Goal: Book appointment/travel/reservation

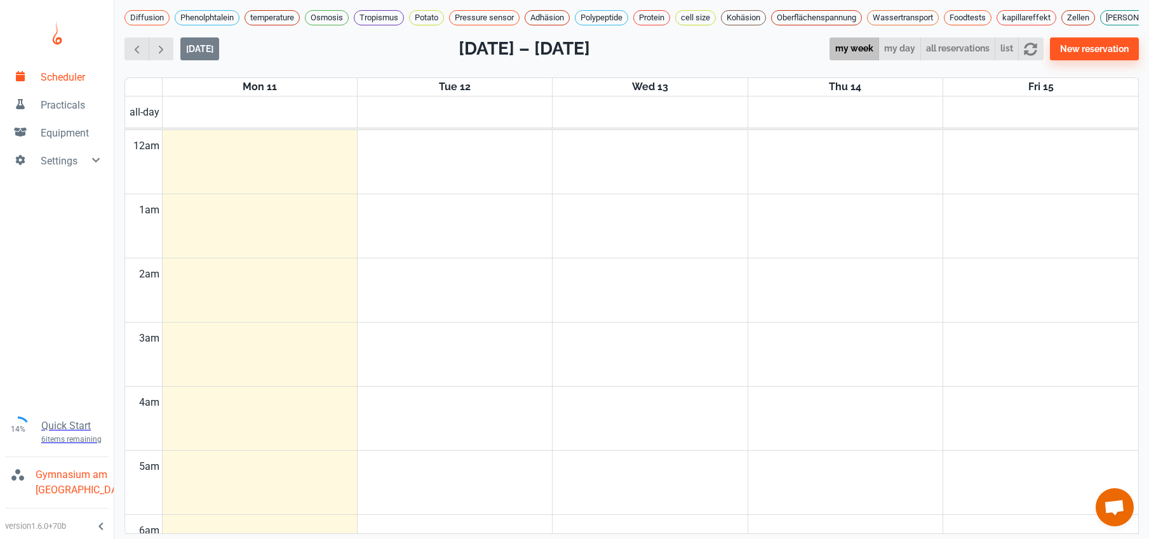
scroll to position [219, 0]
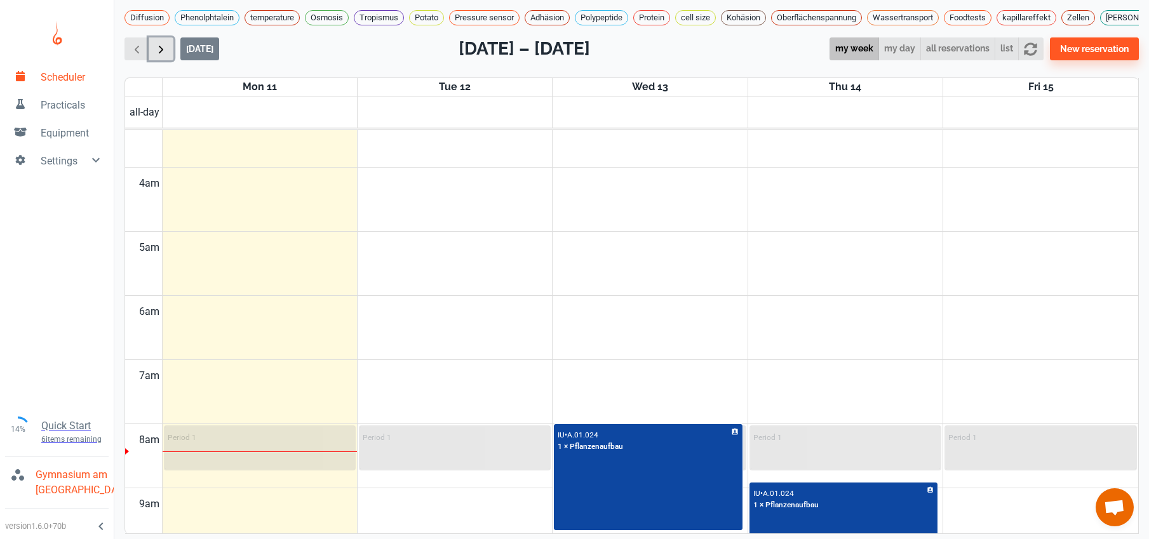
click at [169, 55] on button "button" at bounding box center [161, 49] width 25 height 24
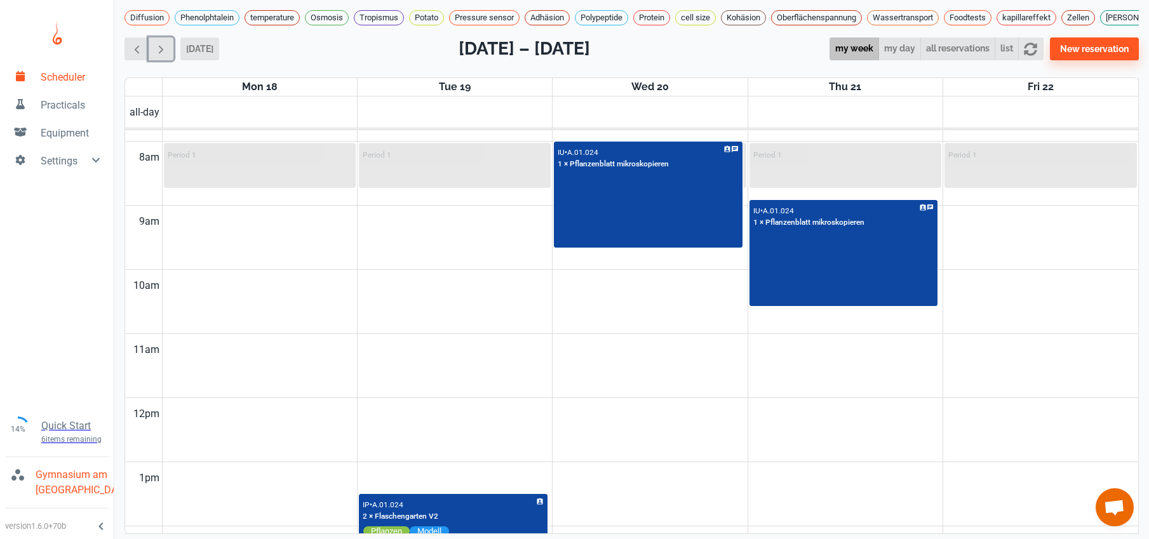
scroll to position [356, 0]
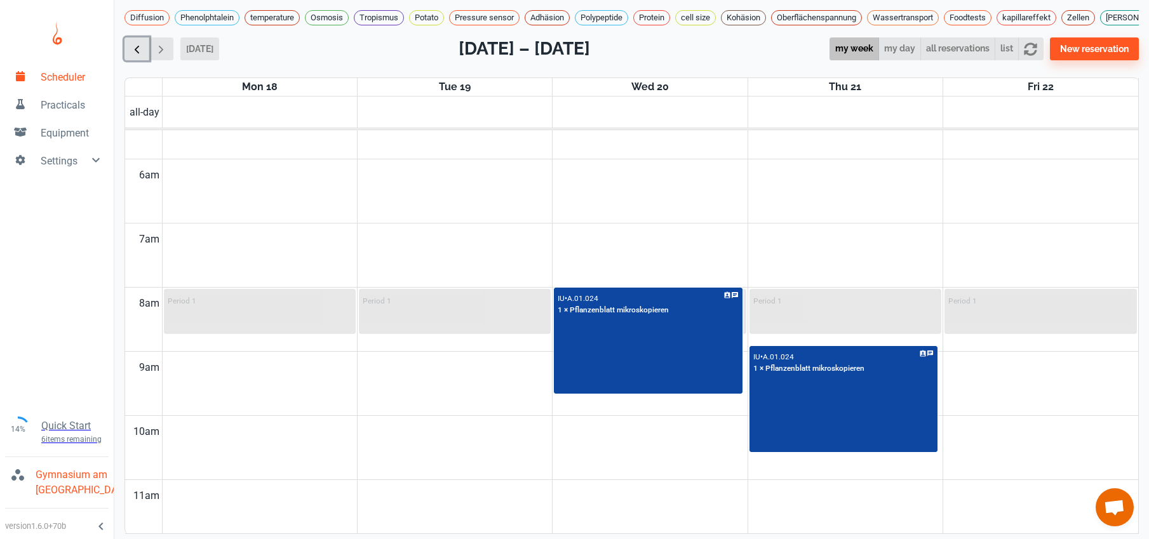
click at [140, 61] on button "button" at bounding box center [137, 49] width 25 height 24
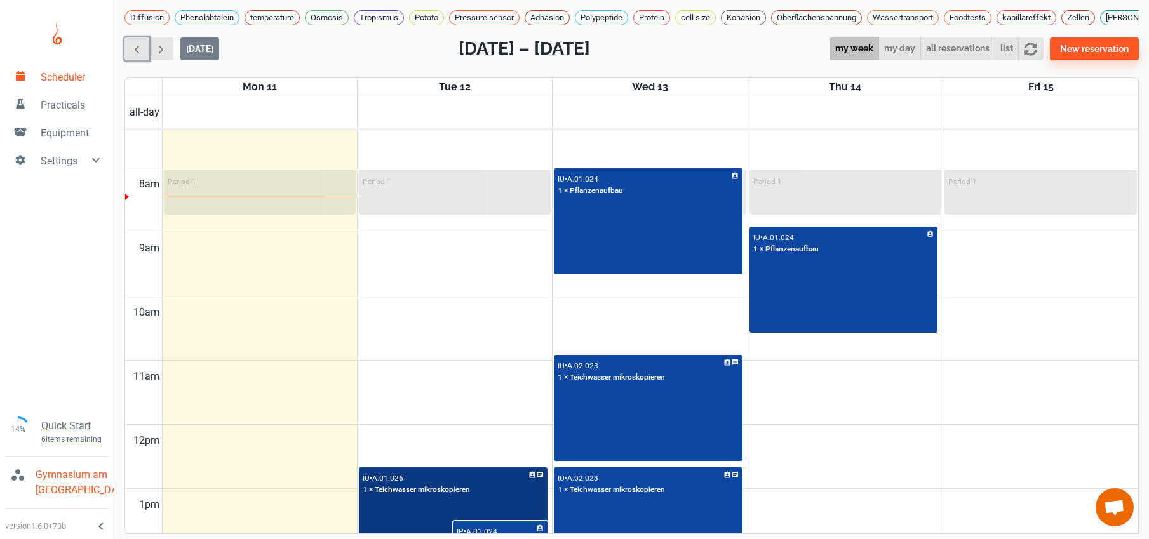
scroll to position [438, 0]
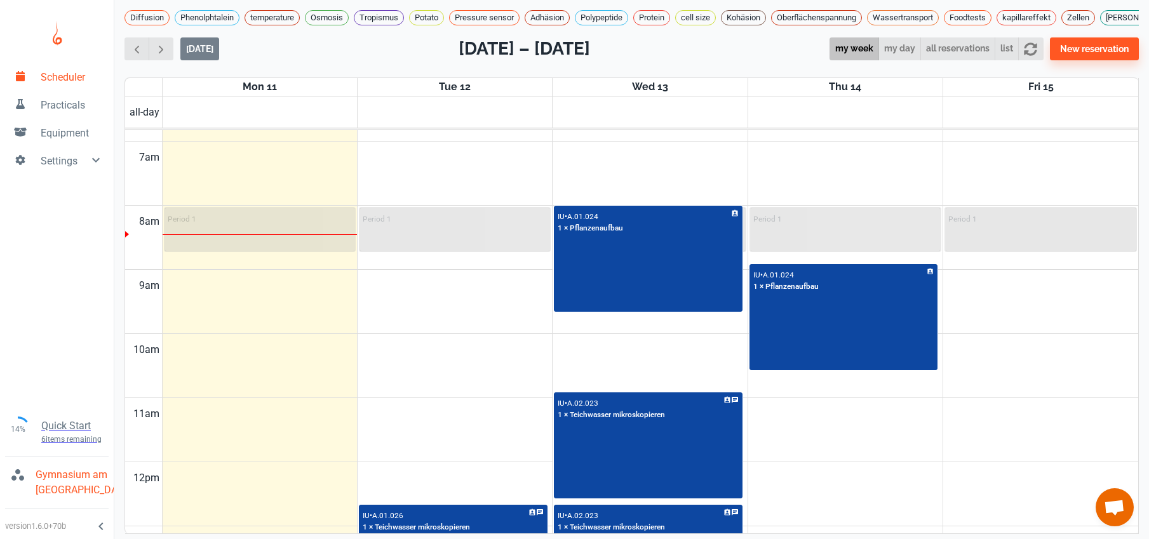
click at [471, 316] on td at bounding box center [650, 318] width 977 height 32
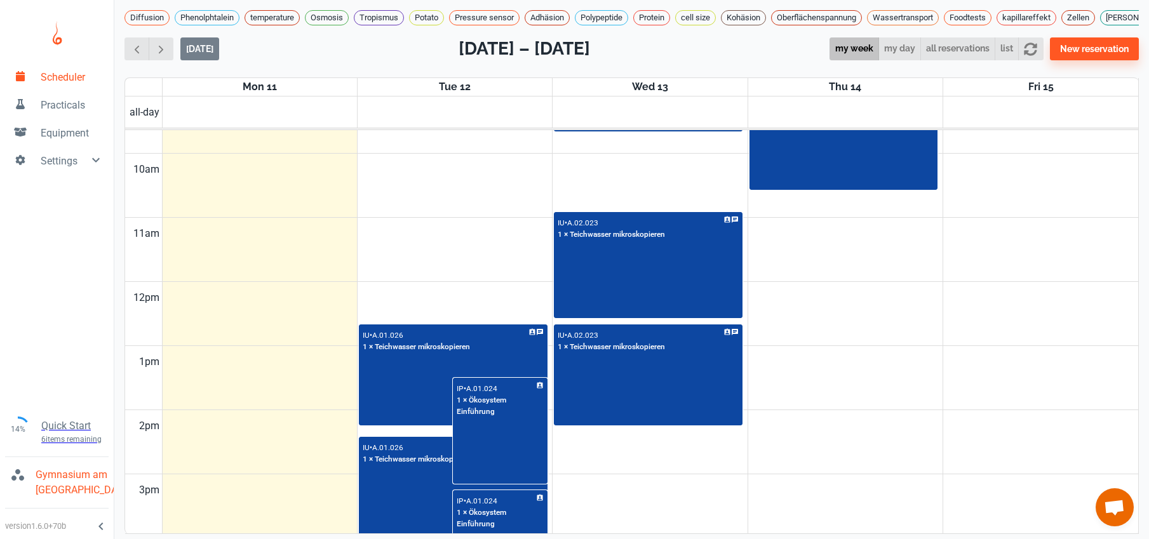
scroll to position [430, 0]
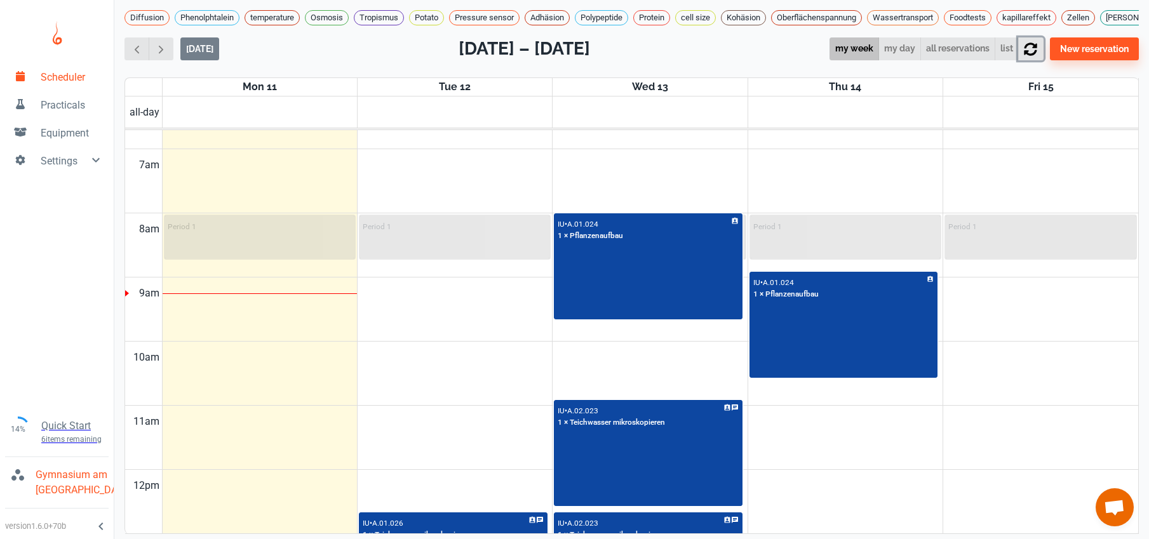
click at [1038, 55] on icon "button" at bounding box center [1030, 49] width 13 height 13
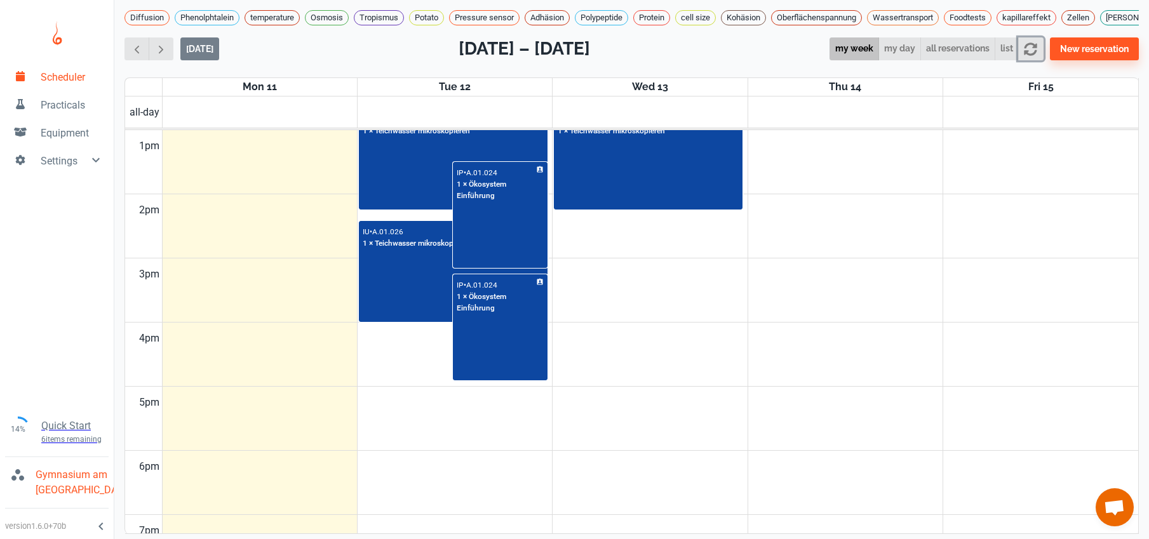
scroll to position [611, 0]
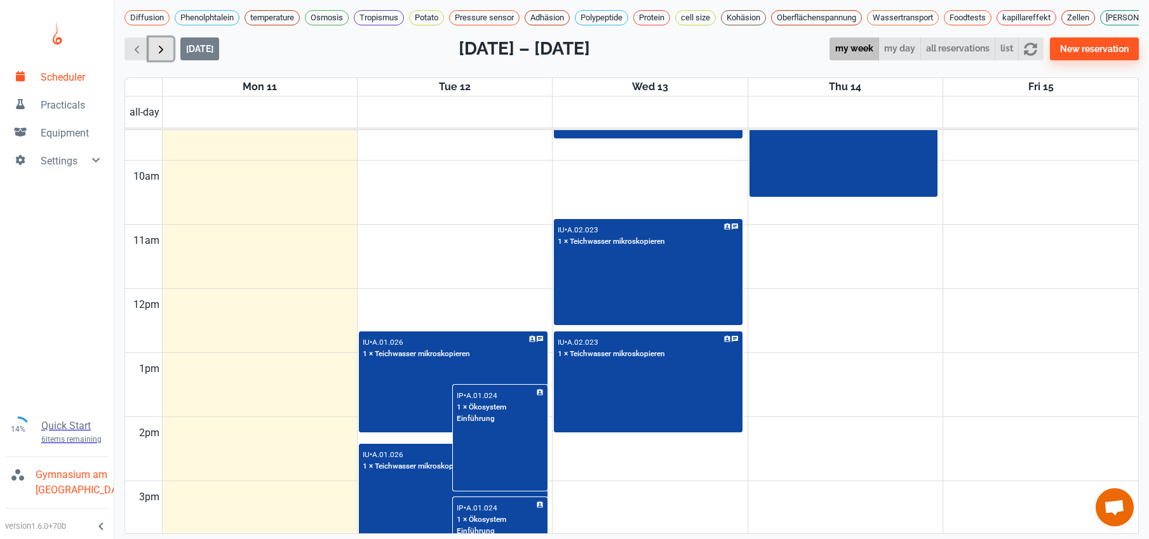
click at [157, 51] on span "button" at bounding box center [160, 49] width 13 height 13
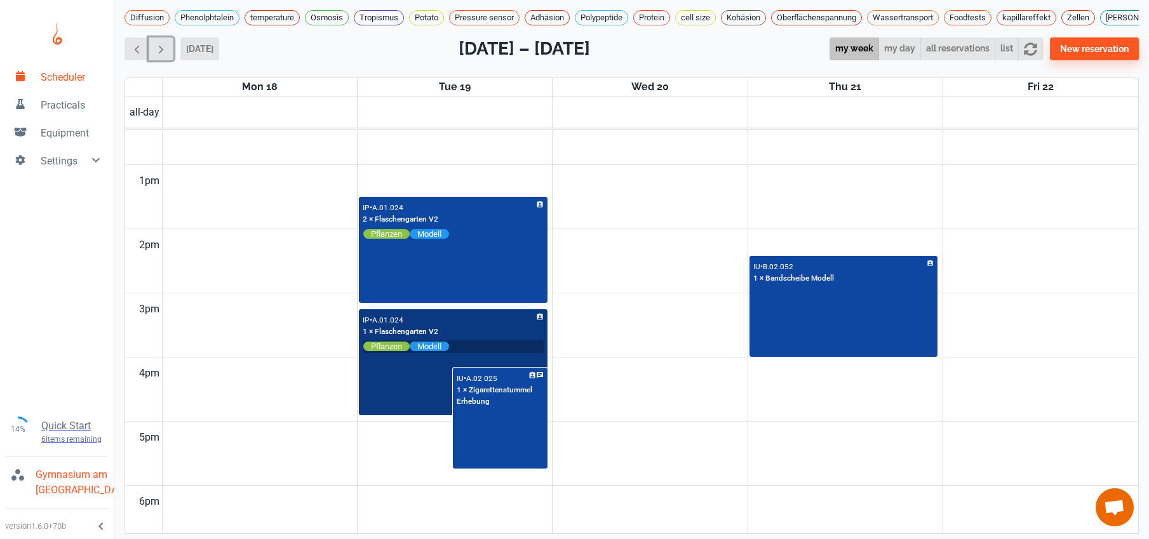
scroll to position [748, 0]
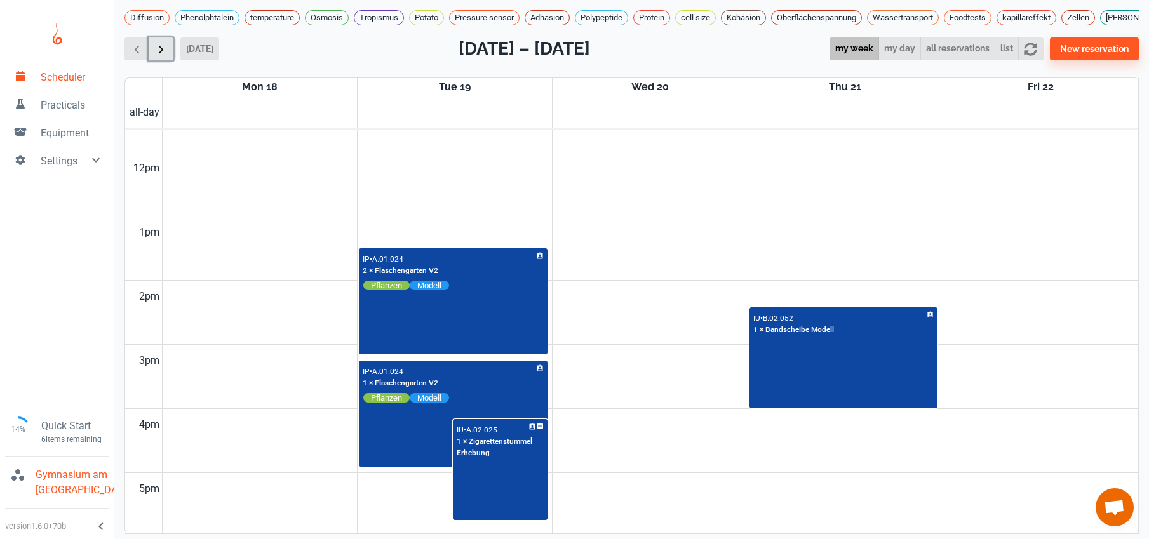
click at [164, 56] on span "button" at bounding box center [160, 49] width 13 height 13
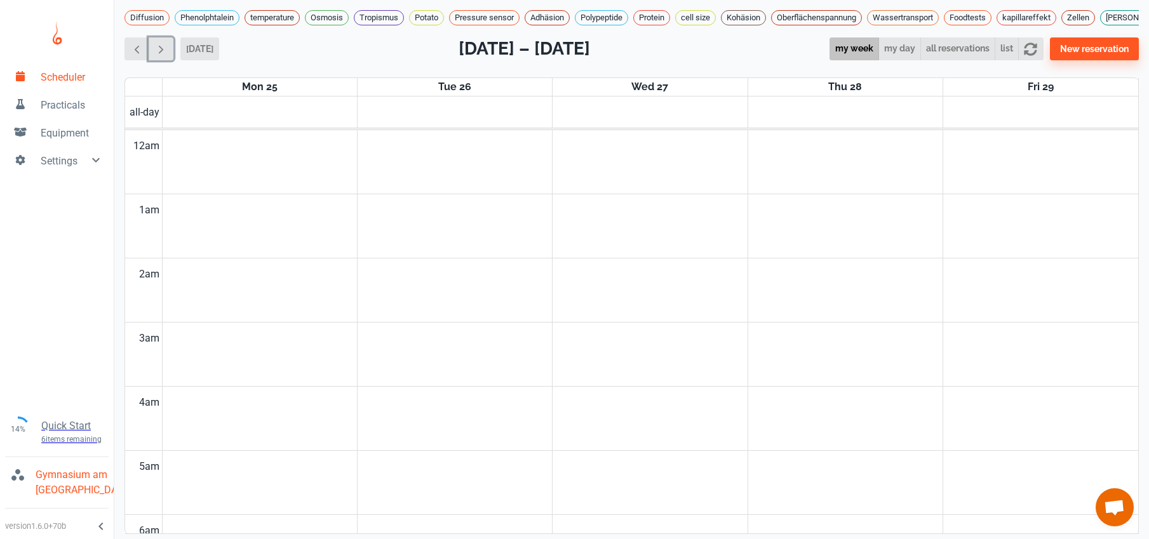
scroll to position [14, 0]
click at [139, 43] on span "button" at bounding box center [136, 49] width 13 height 13
